Goal: Check status: Check status

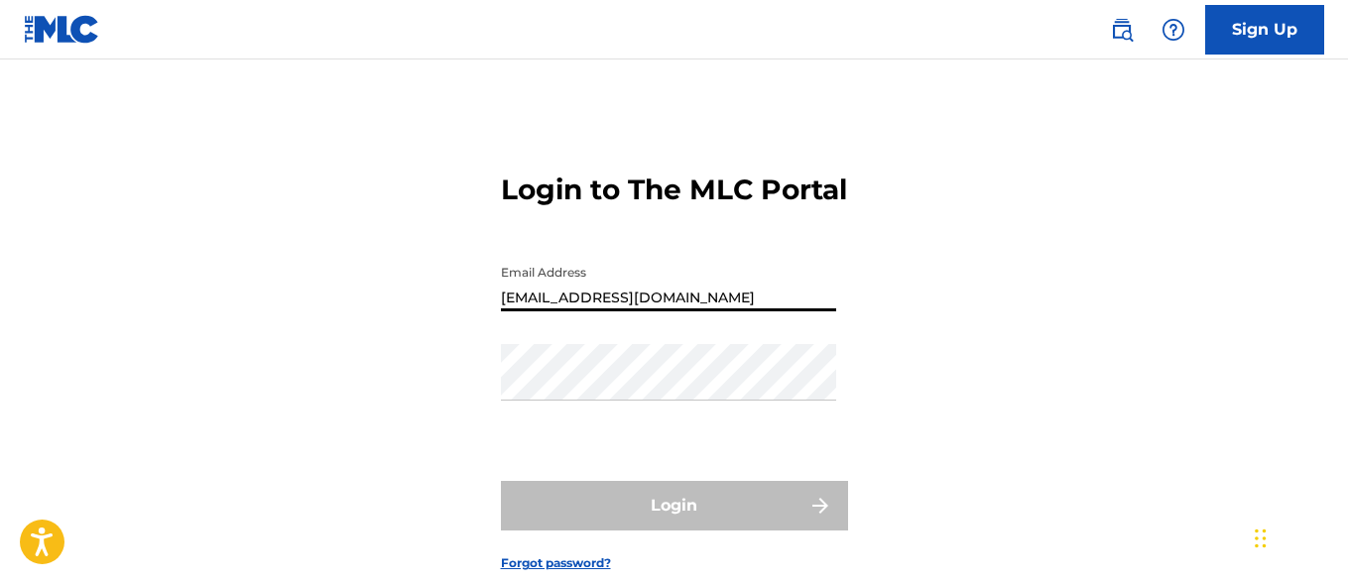
type input "[EMAIL_ADDRESS][DOMAIN_NAME]"
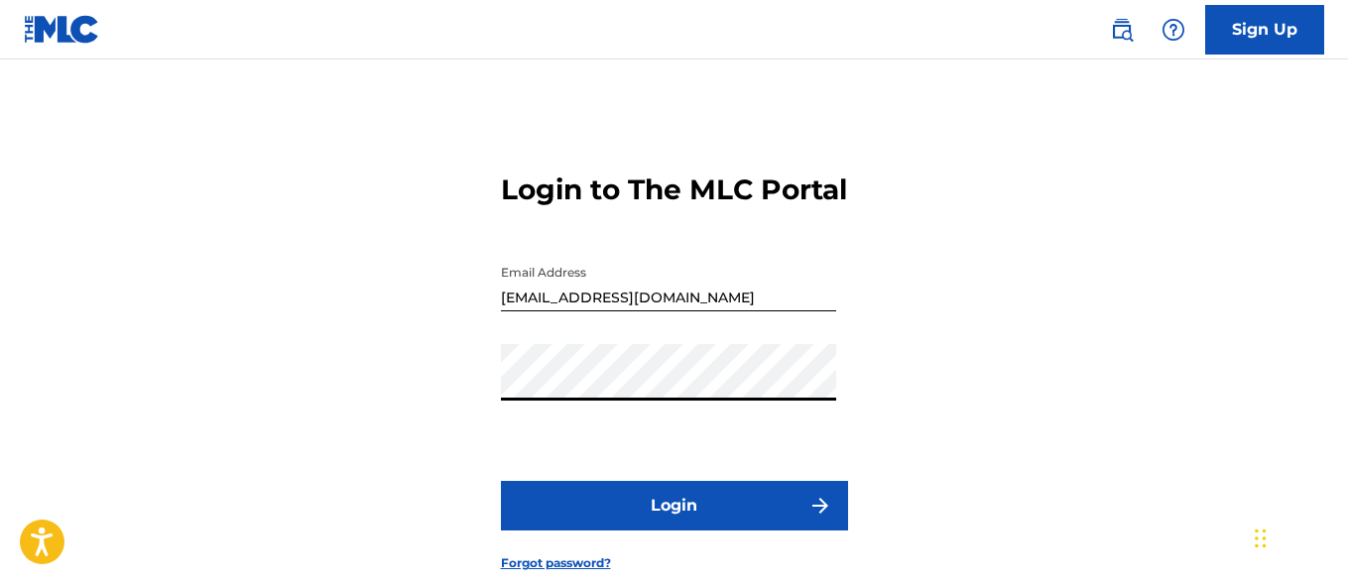
click at [673, 530] on button "Login" at bounding box center [674, 506] width 347 height 50
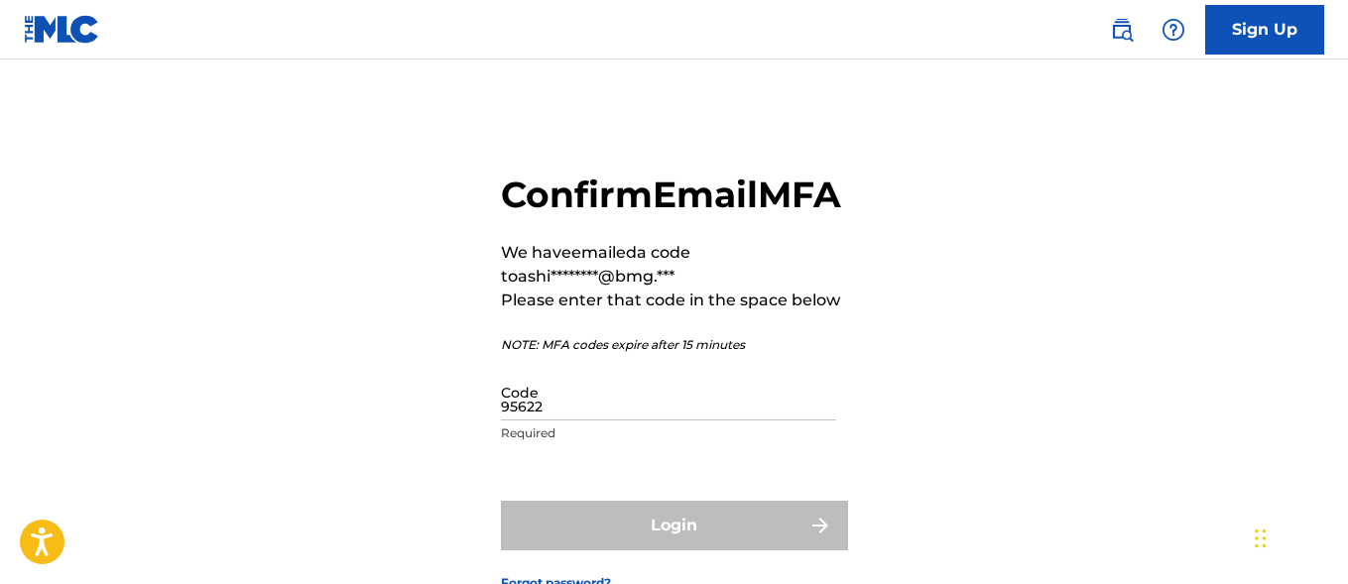
type input "956225"
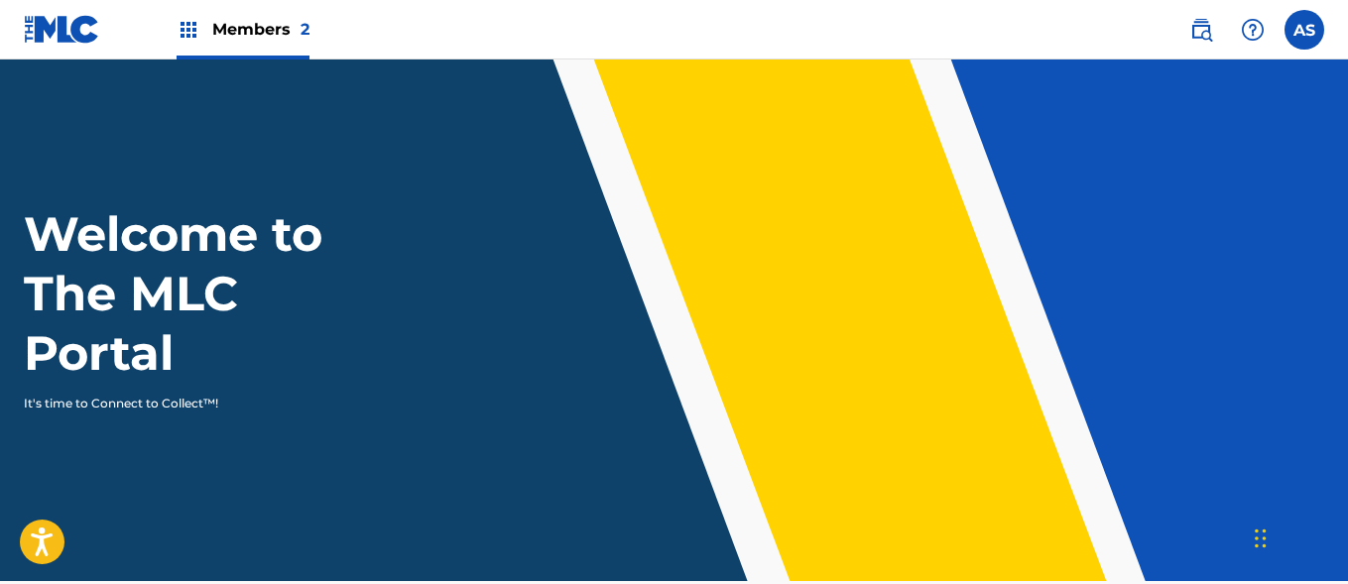
click at [188, 30] on img at bounding box center [188, 30] width 24 height 24
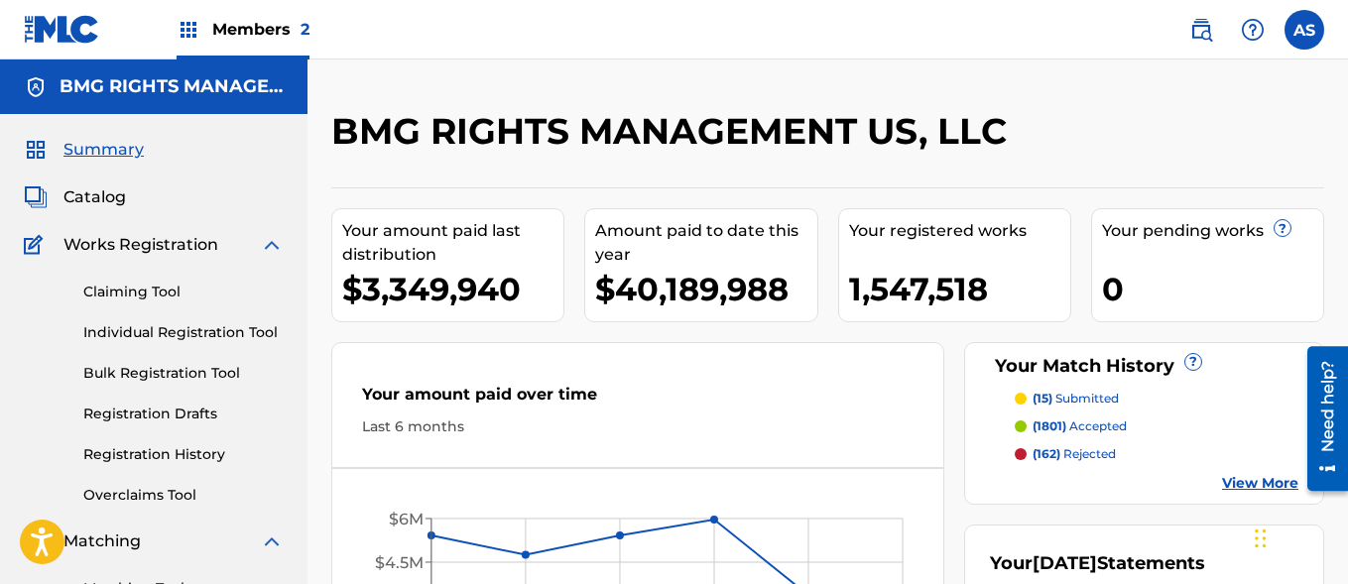
scroll to position [430, 0]
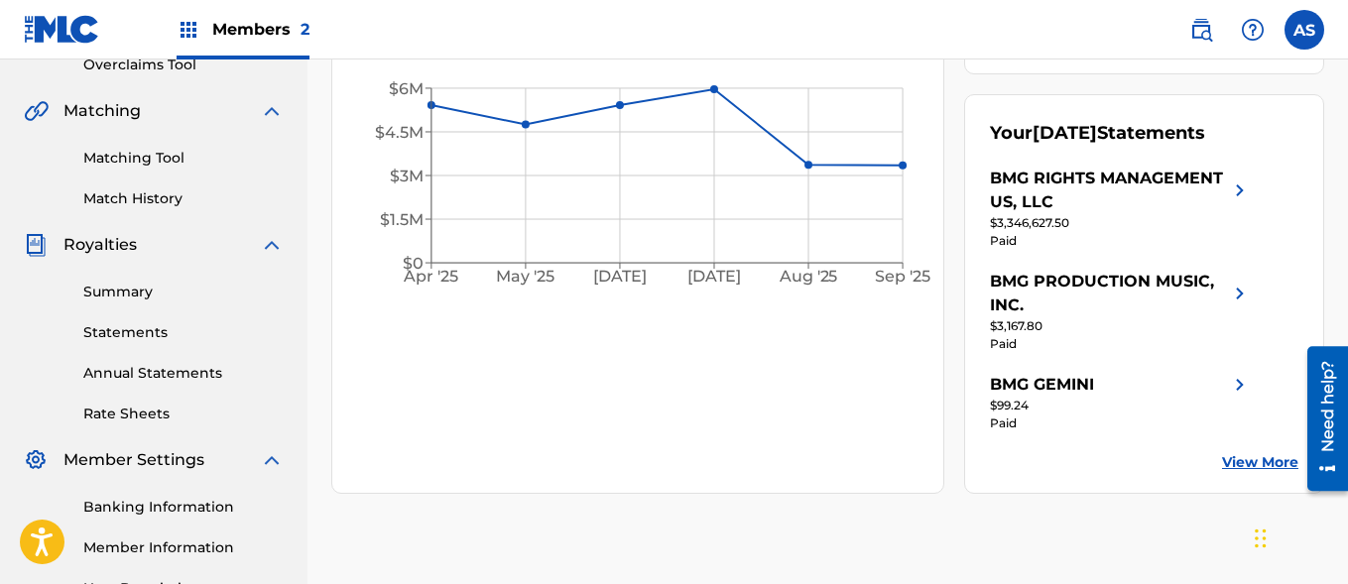
click at [183, 292] on link "Summary" at bounding box center [183, 292] width 200 height 21
